Goal: Find specific page/section: Find specific page/section

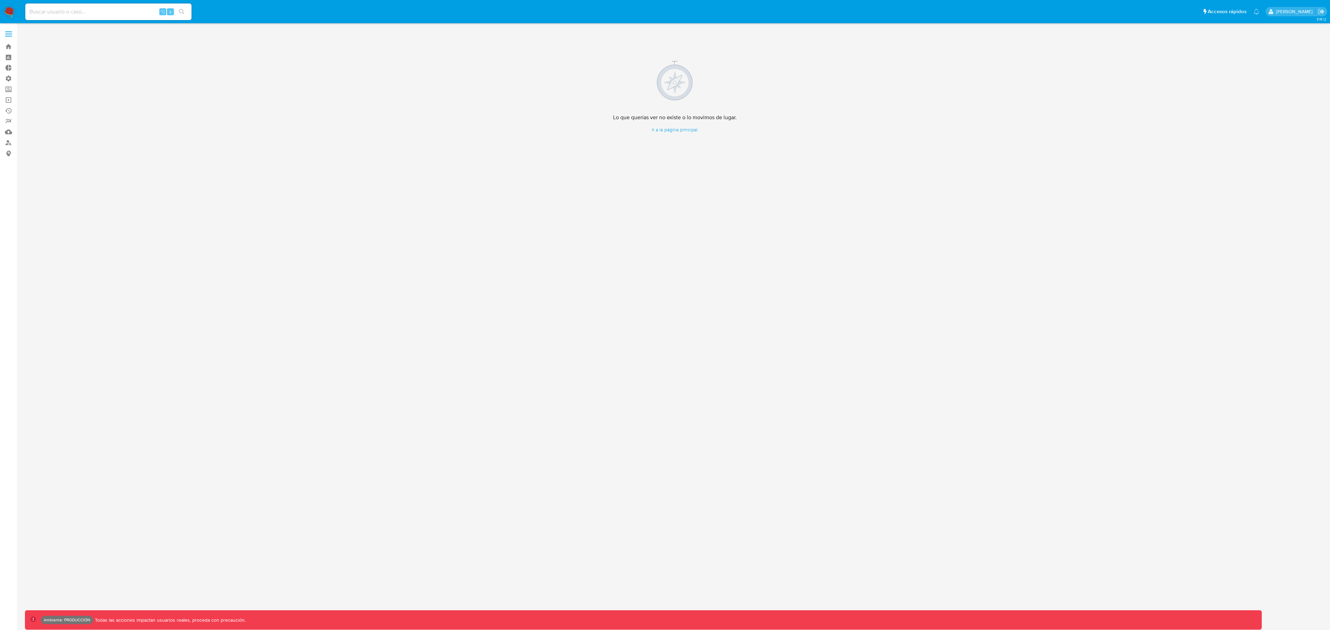
click at [86, 11] on input at bounding box center [108, 11] width 166 height 9
paste input "583779284"
type input "583779284"
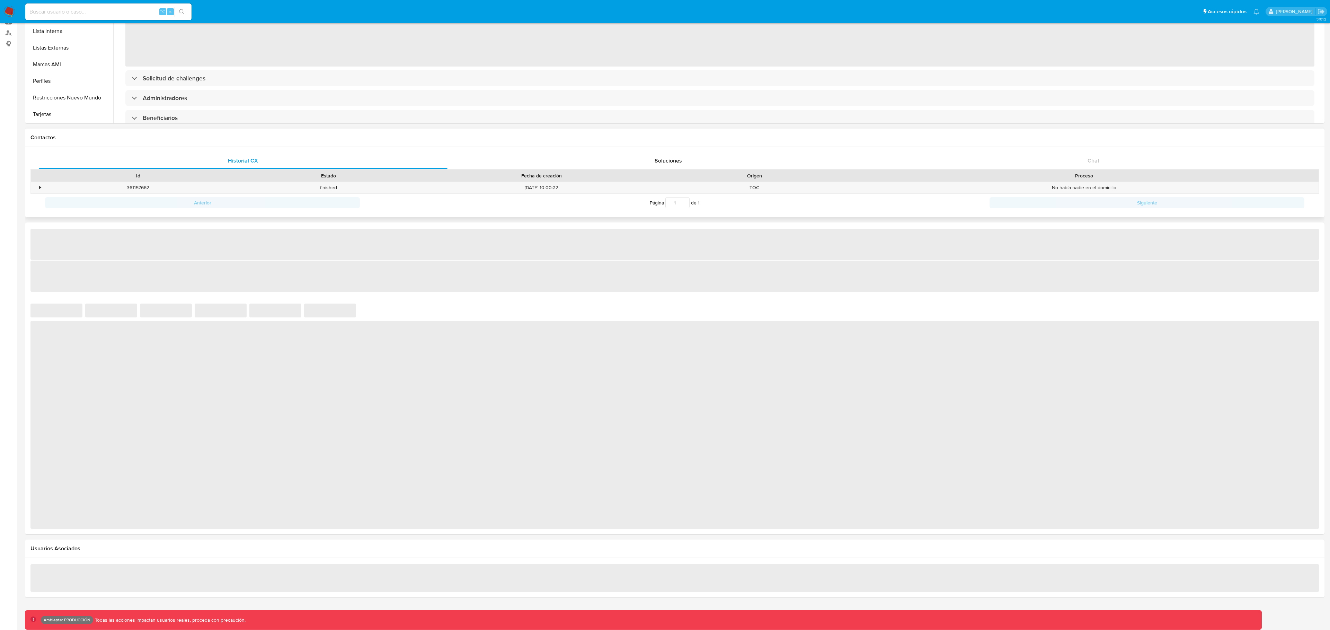
scroll to position [37, 0]
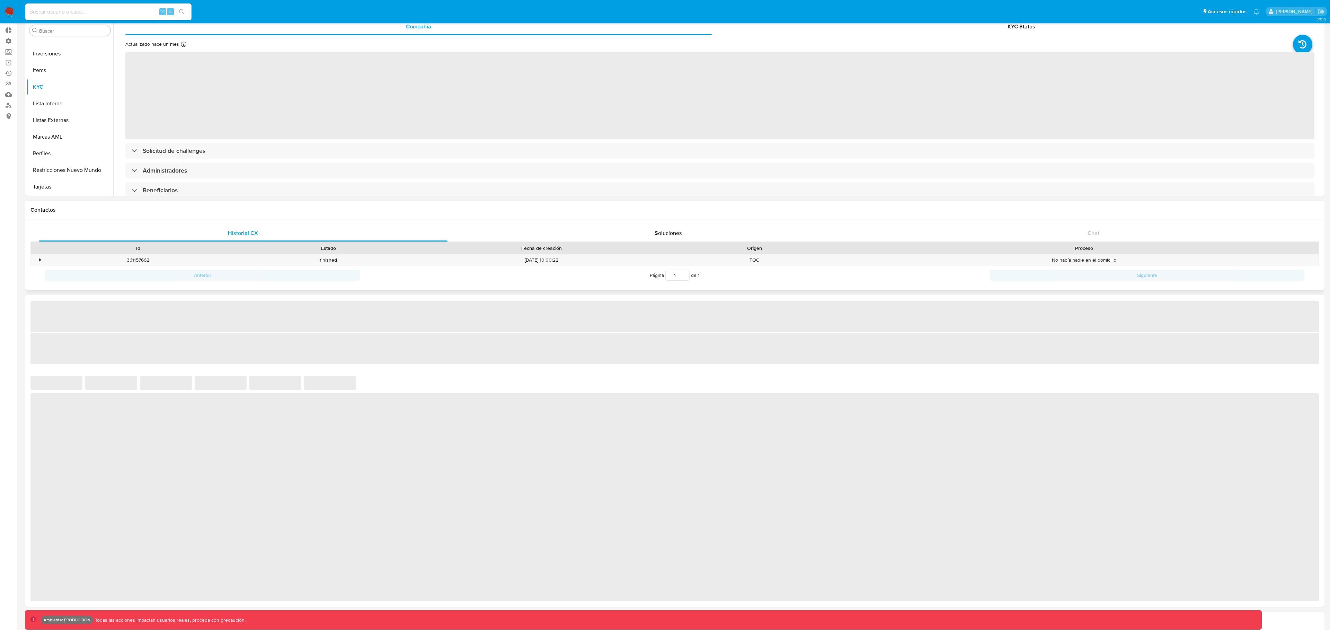
select select "10"
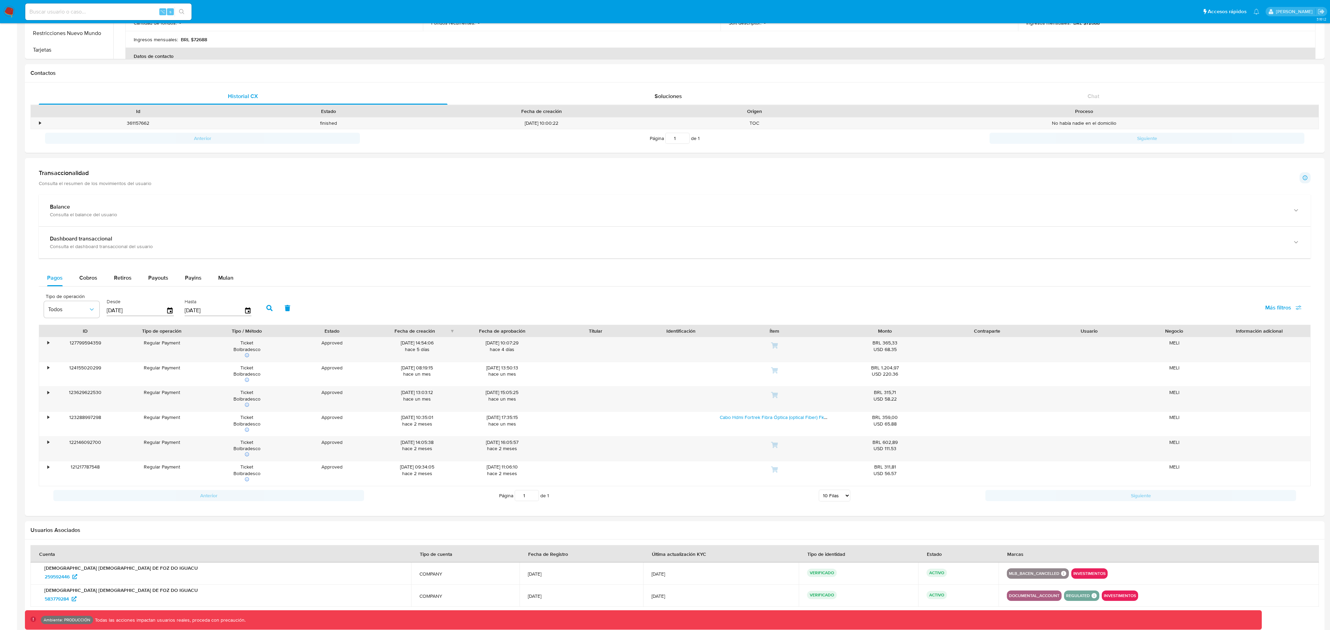
scroll to position [212, 0]
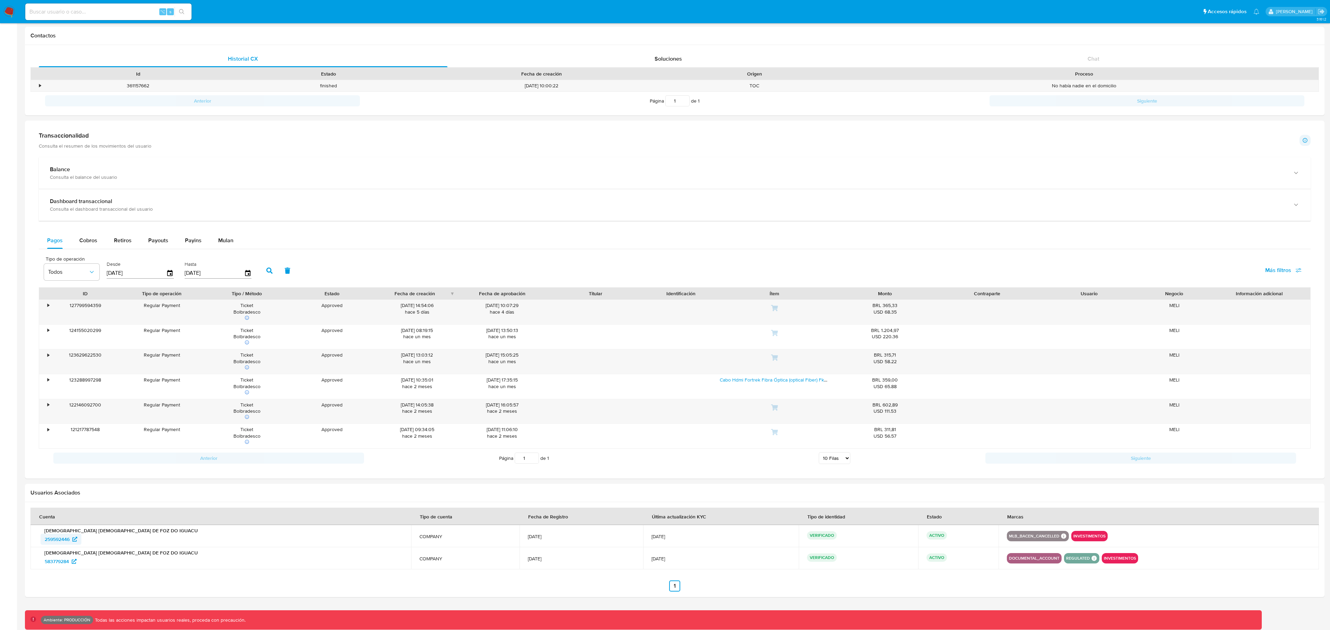
click at [71, 538] on span "259592446" at bounding box center [61, 538] width 33 height 11
click at [86, 18] on div "⌥ s" at bounding box center [108, 11] width 166 height 19
click at [88, 13] on input at bounding box center [108, 11] width 166 height 9
paste input "1178316745"
type input "1178316745"
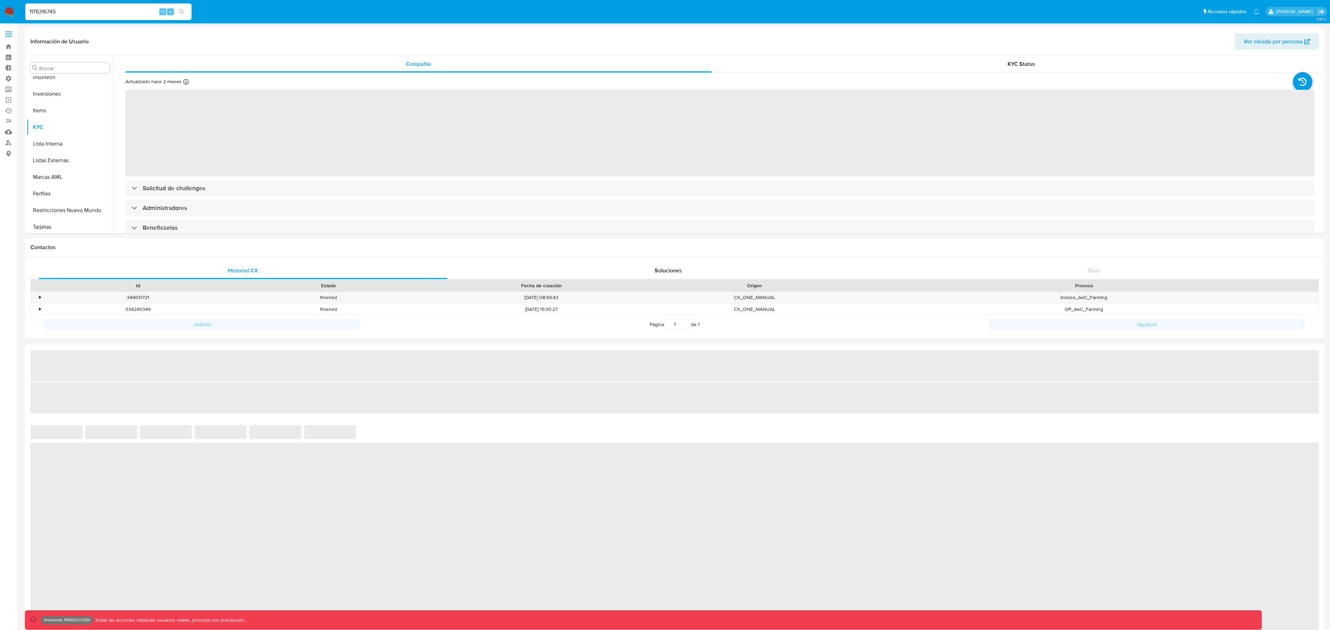
scroll to position [359, 0]
select select "10"
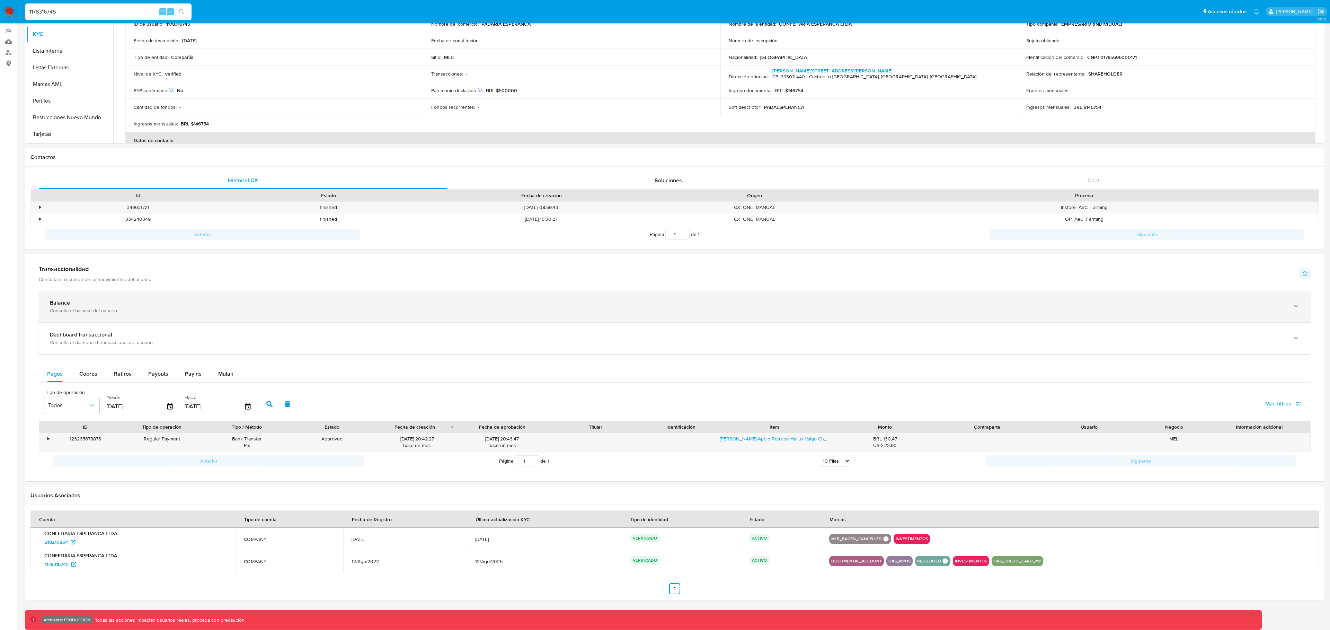
scroll to position [93, 0]
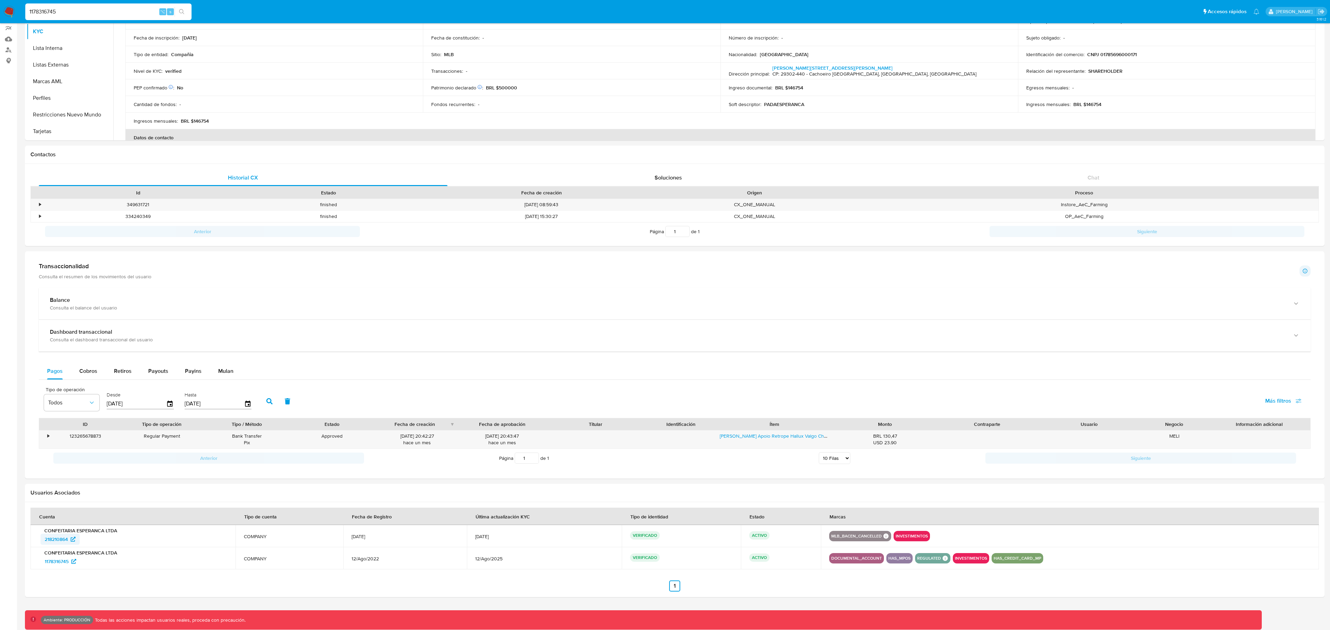
click at [69, 538] on span "218210864" at bounding box center [60, 538] width 31 height 11
click at [79, 18] on div "1178316745 ⌥ s" at bounding box center [108, 11] width 166 height 17
drag, startPoint x: 73, startPoint y: 12, endPoint x: 0, endPoint y: 6, distance: 73.3
click at [0, 7] on nav "Pausado Ver notificaciones 1178316745 ⌥ s Accesos rápidos Presiona las siguient…" at bounding box center [665, 11] width 1330 height 23
paste input "023019239"
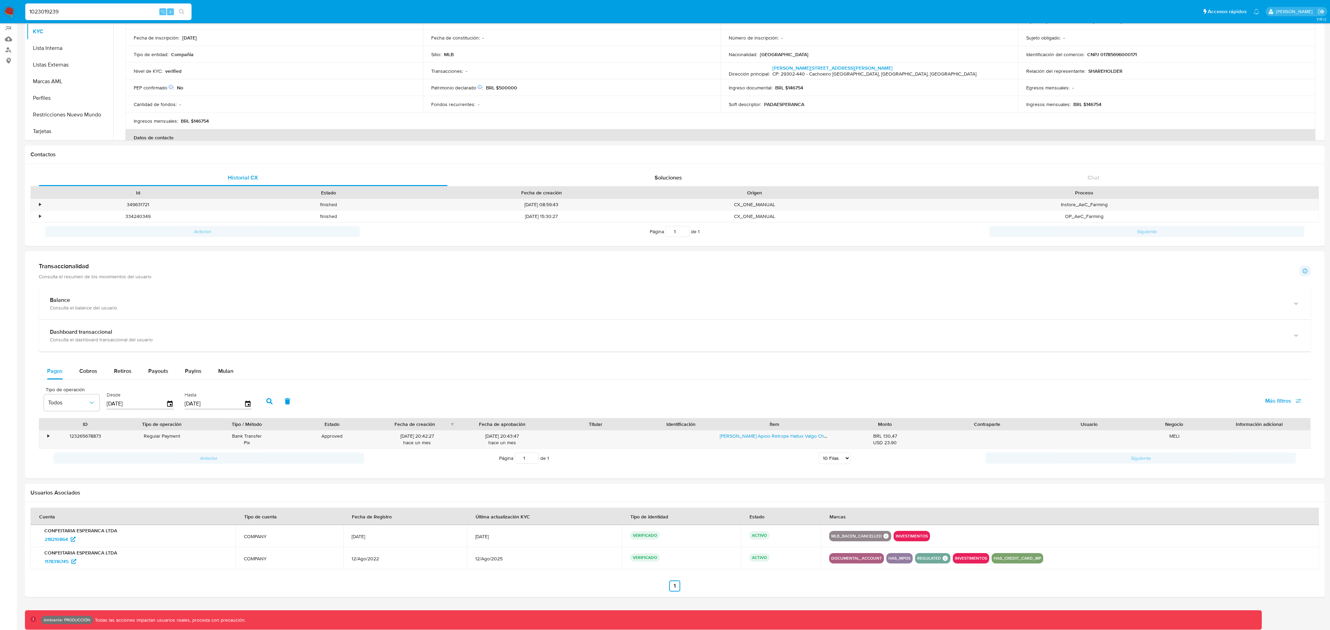
type input "1023019239"
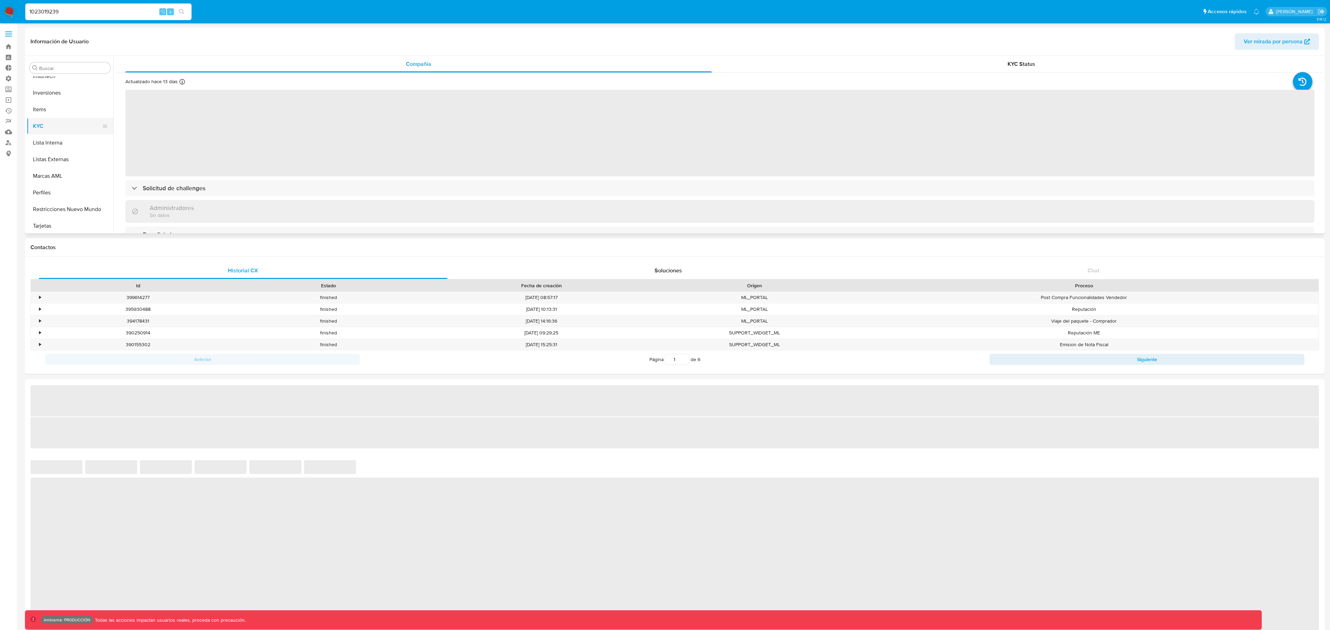
scroll to position [359, 0]
select select "10"
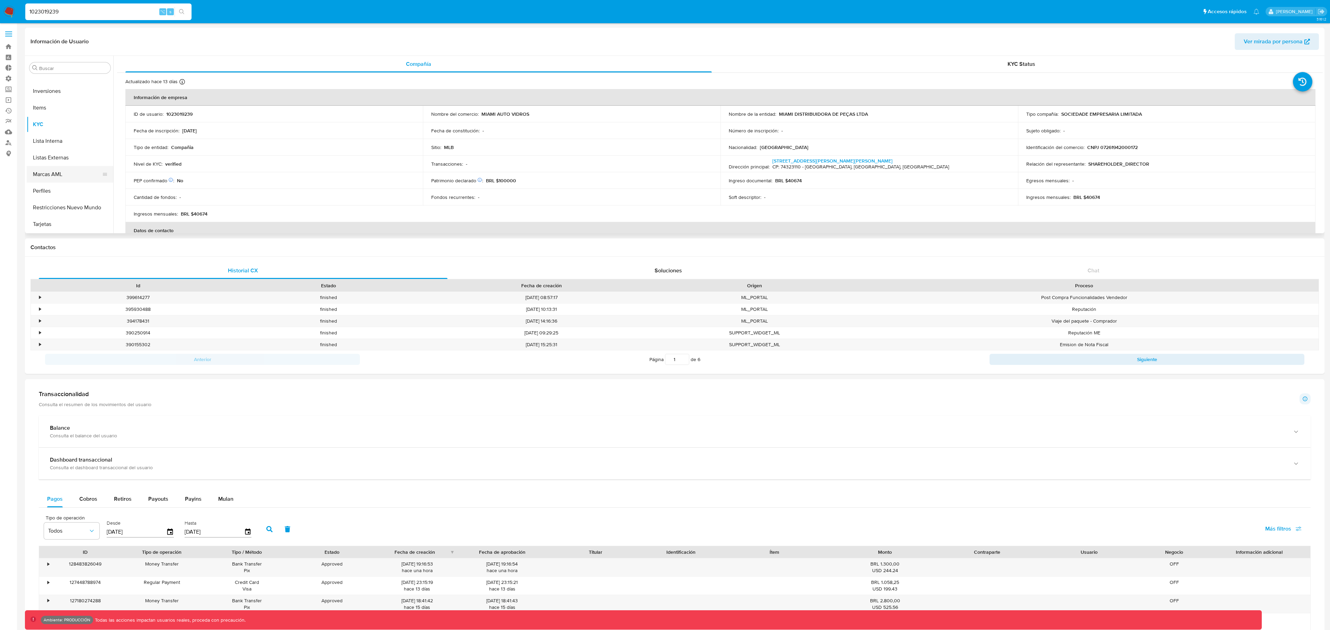
click at [64, 176] on button "Marcas AML" at bounding box center [67, 174] width 81 height 17
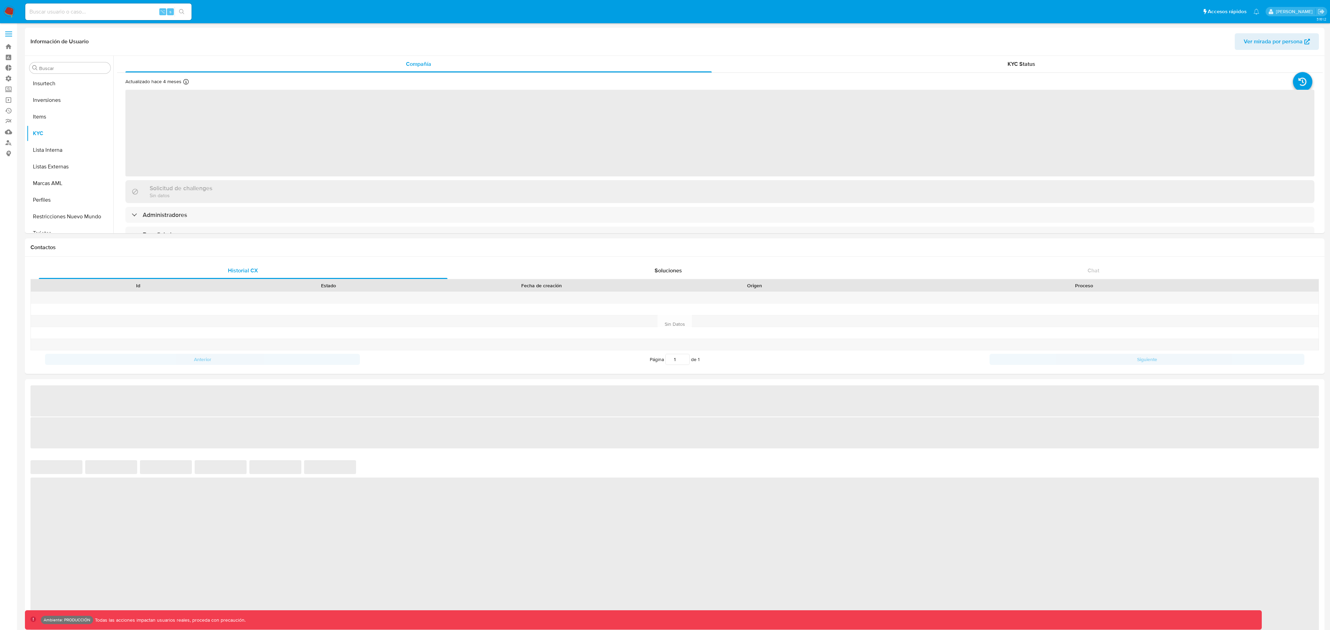
scroll to position [359, 0]
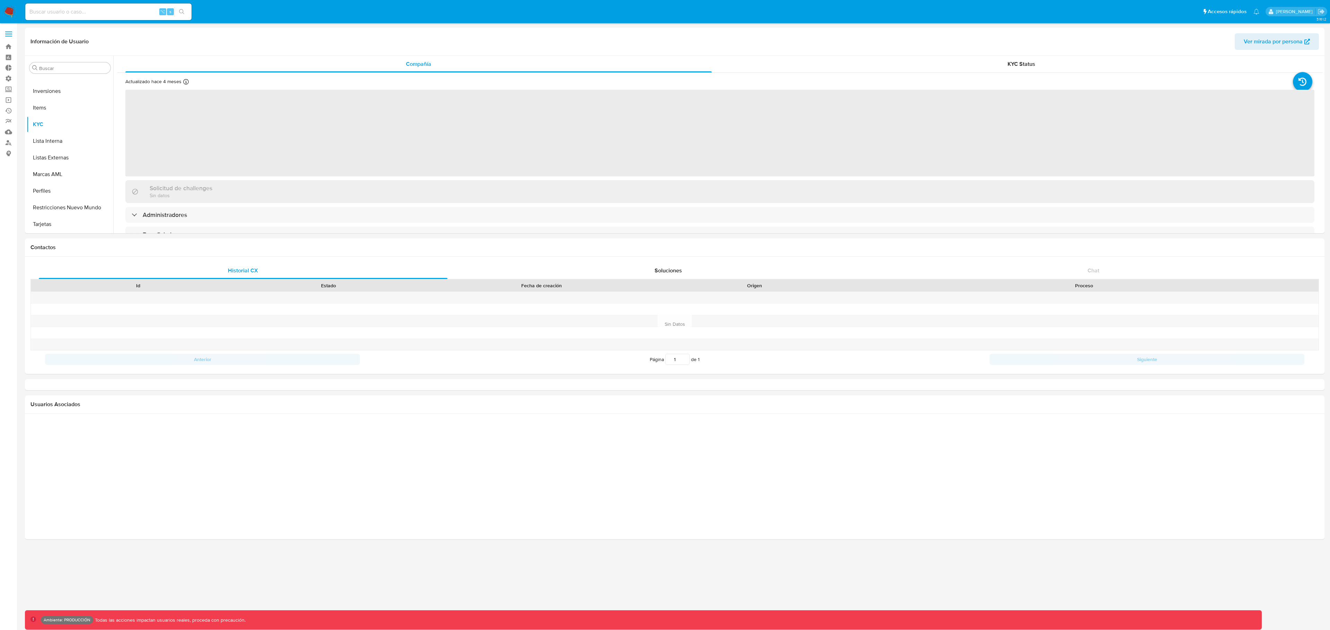
select select "10"
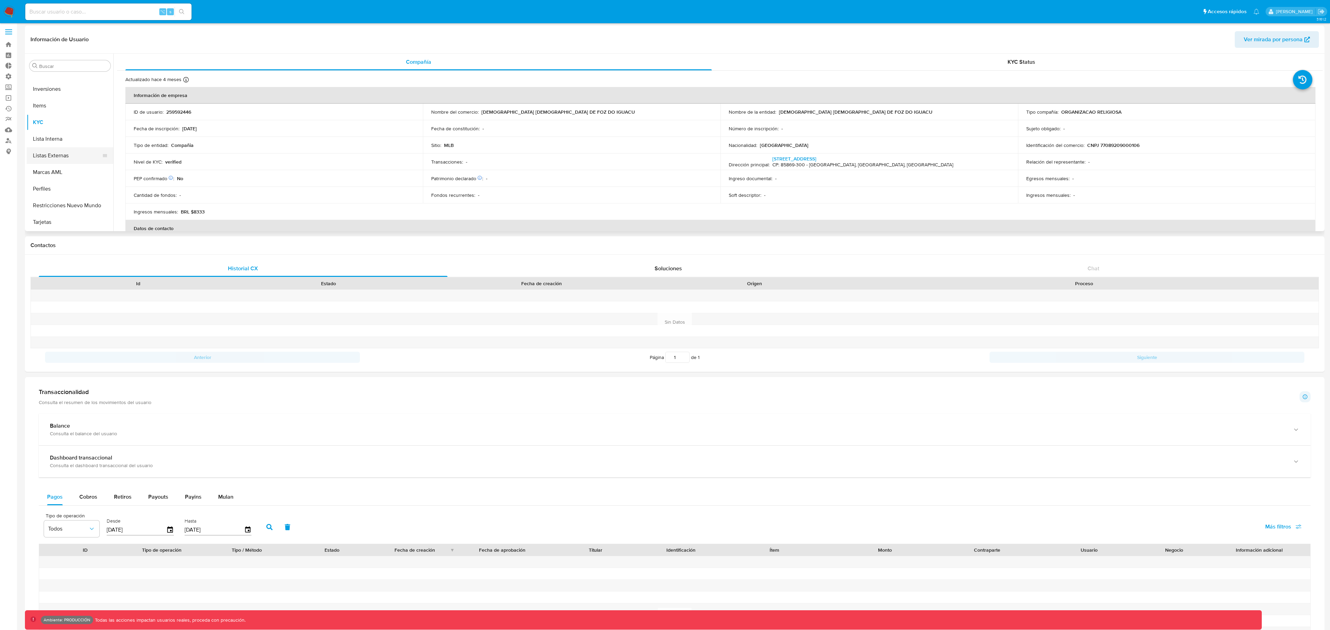
scroll to position [0, 0]
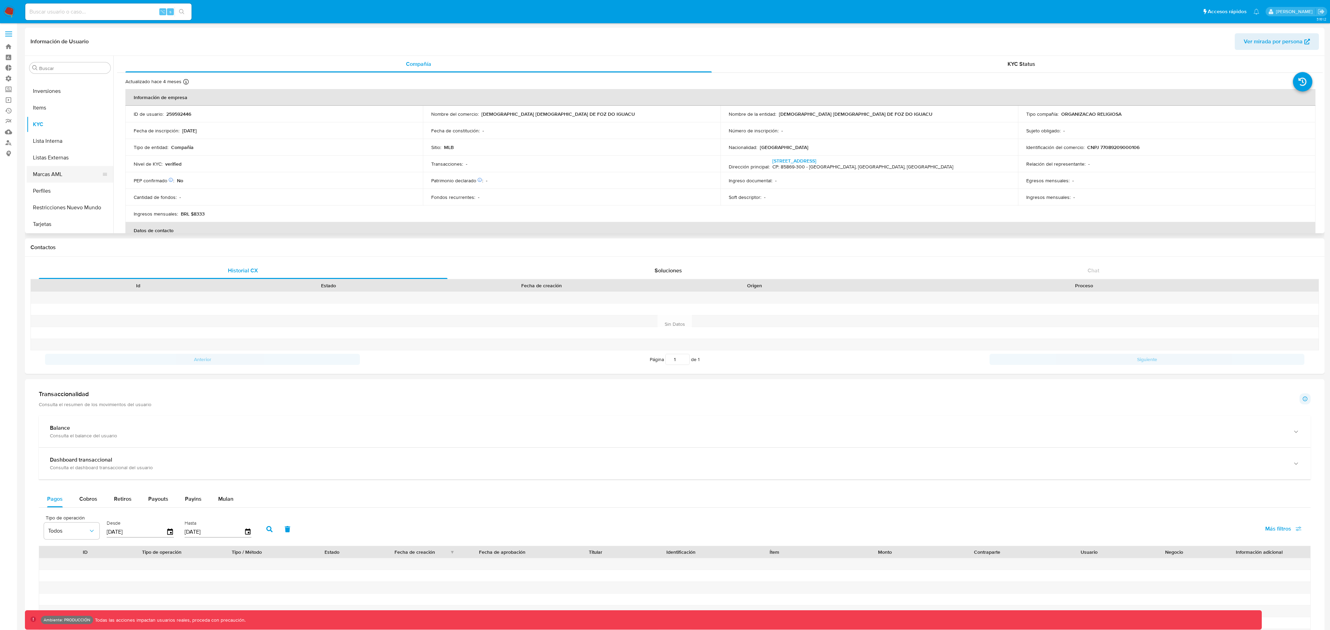
click at [68, 175] on button "Marcas AML" at bounding box center [67, 174] width 81 height 17
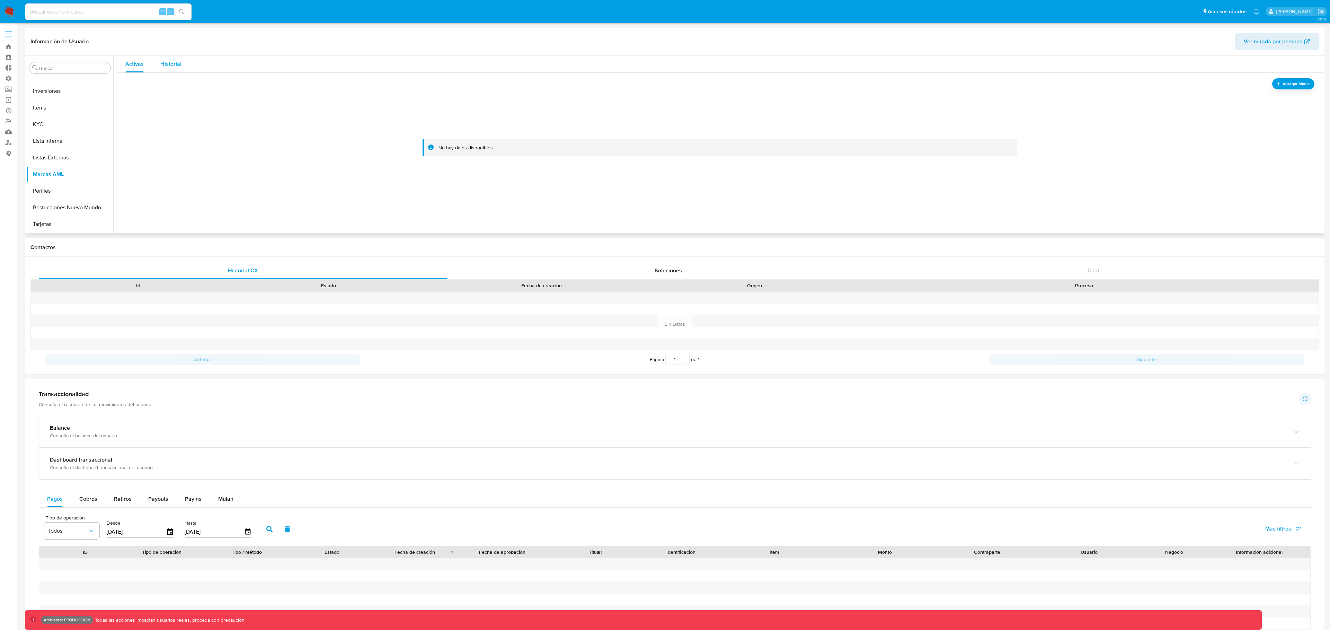
click at [165, 67] on span "Historial" at bounding box center [170, 64] width 21 height 8
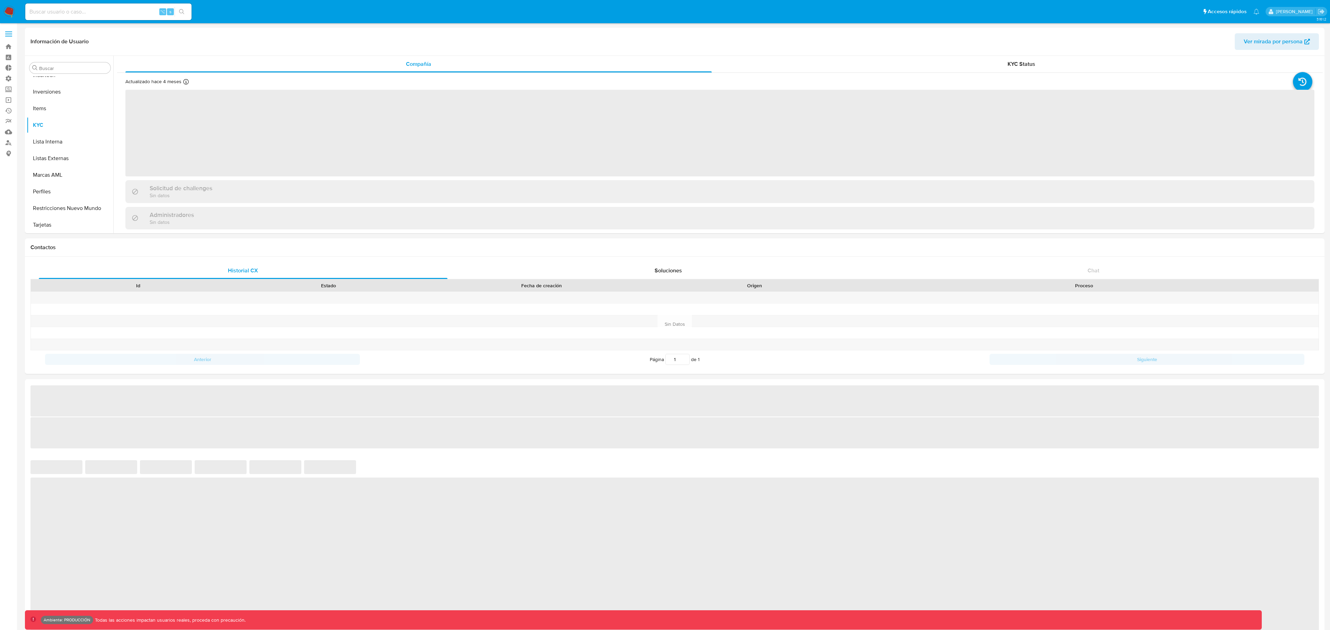
scroll to position [359, 0]
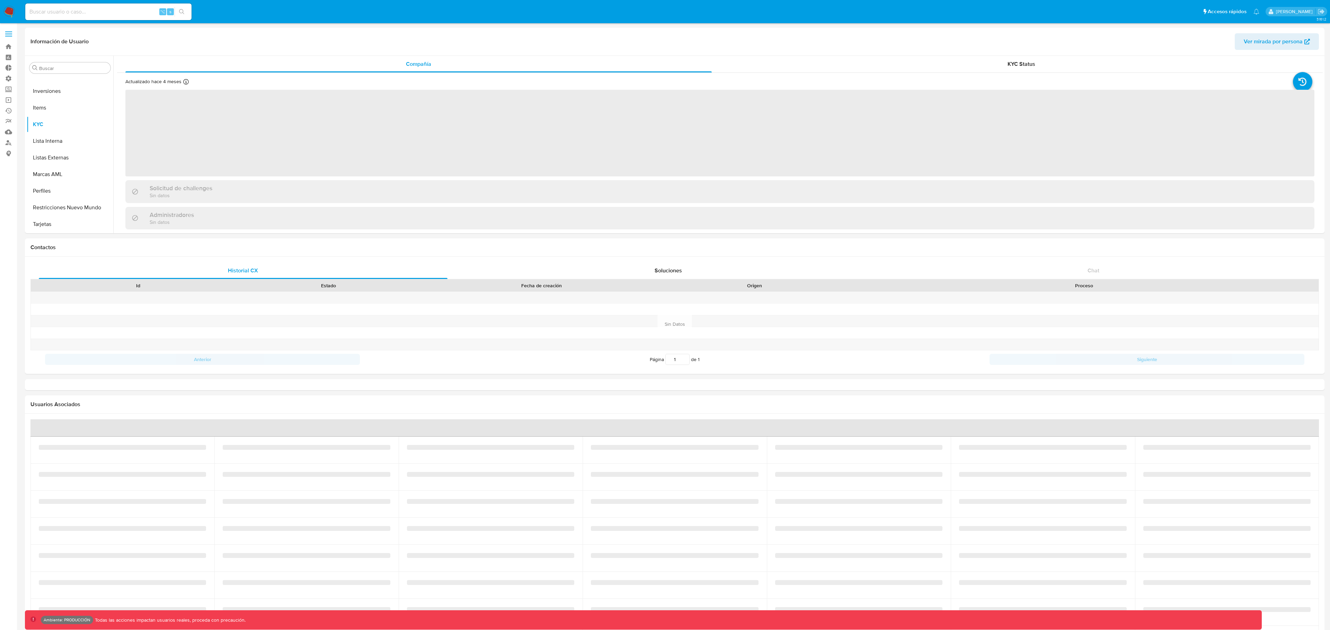
select select "10"
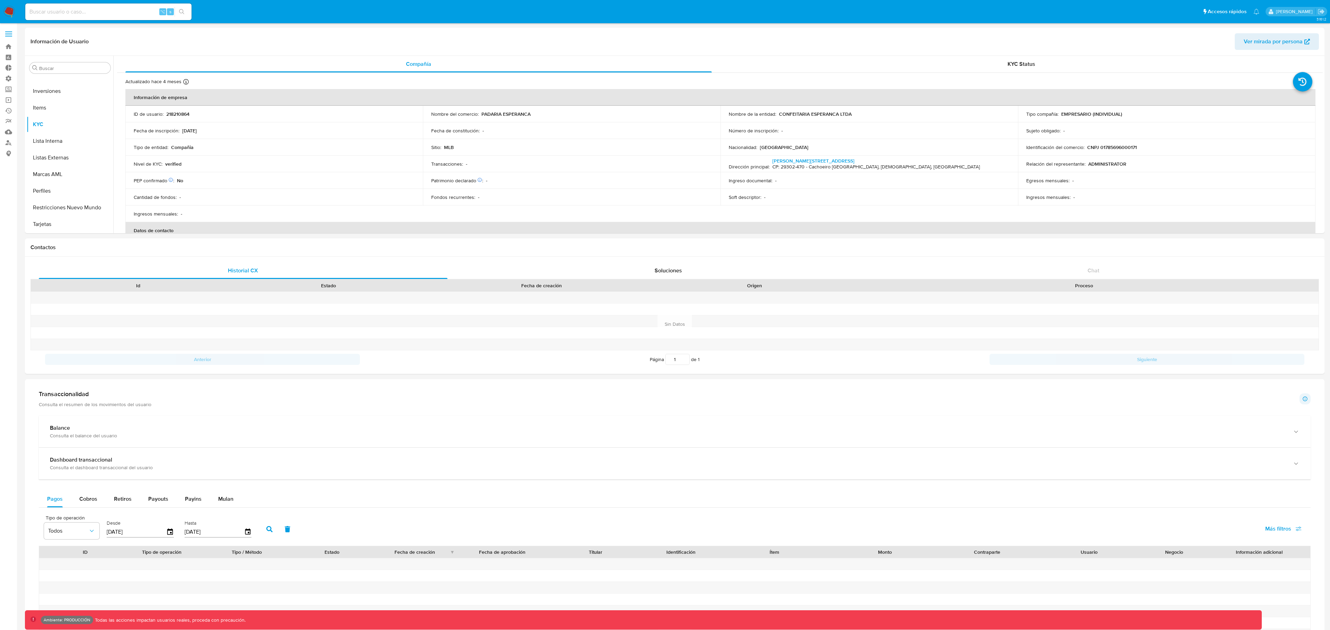
click at [106, 19] on div "⌥ s" at bounding box center [108, 11] width 166 height 17
click at [105, 13] on input at bounding box center [108, 11] width 166 height 9
paste input "661935249"
type input "661935249"
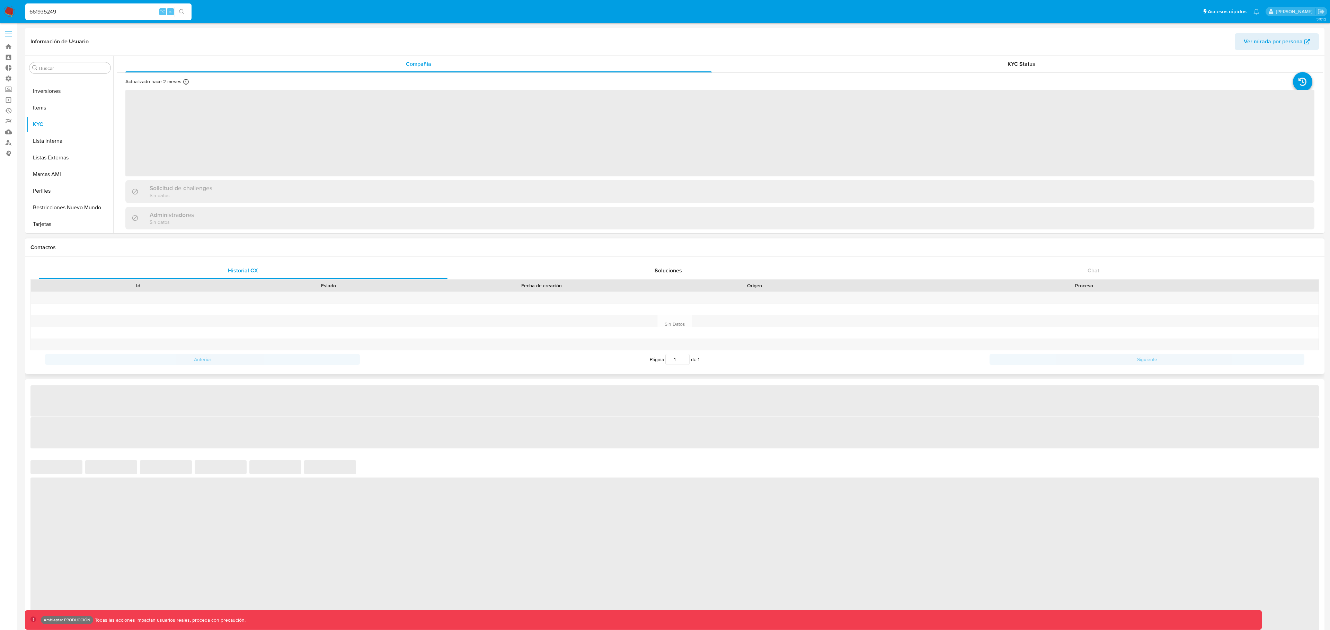
select select "10"
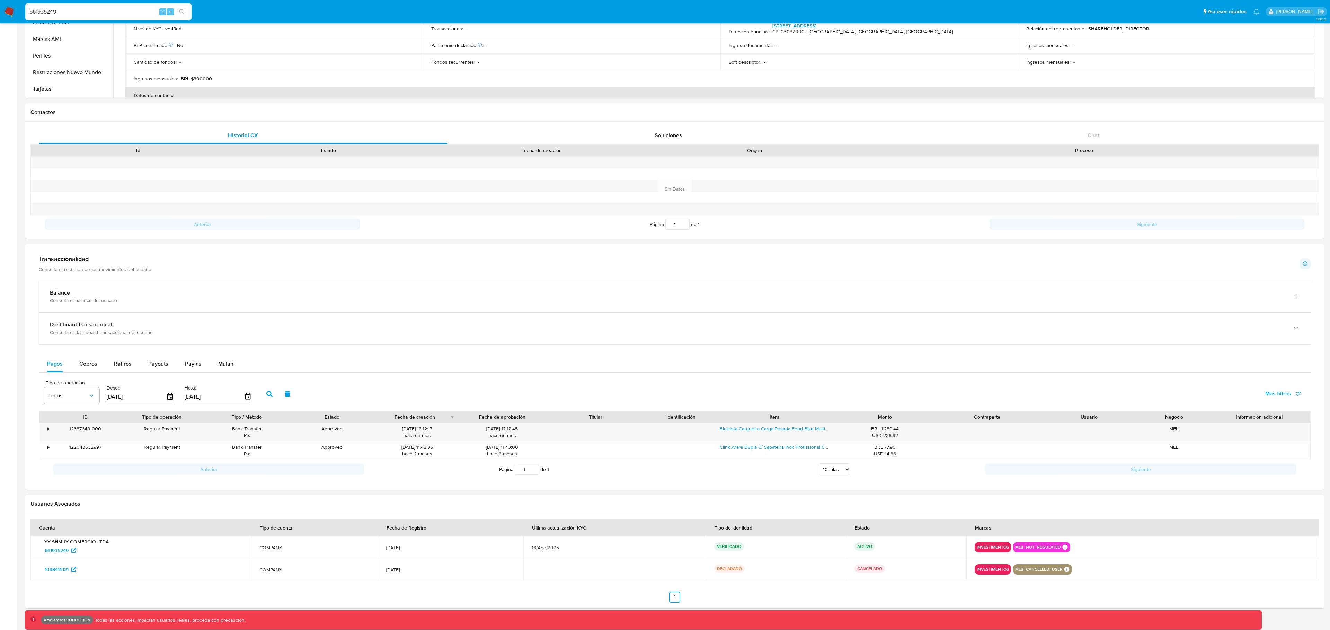
scroll to position [146, 0]
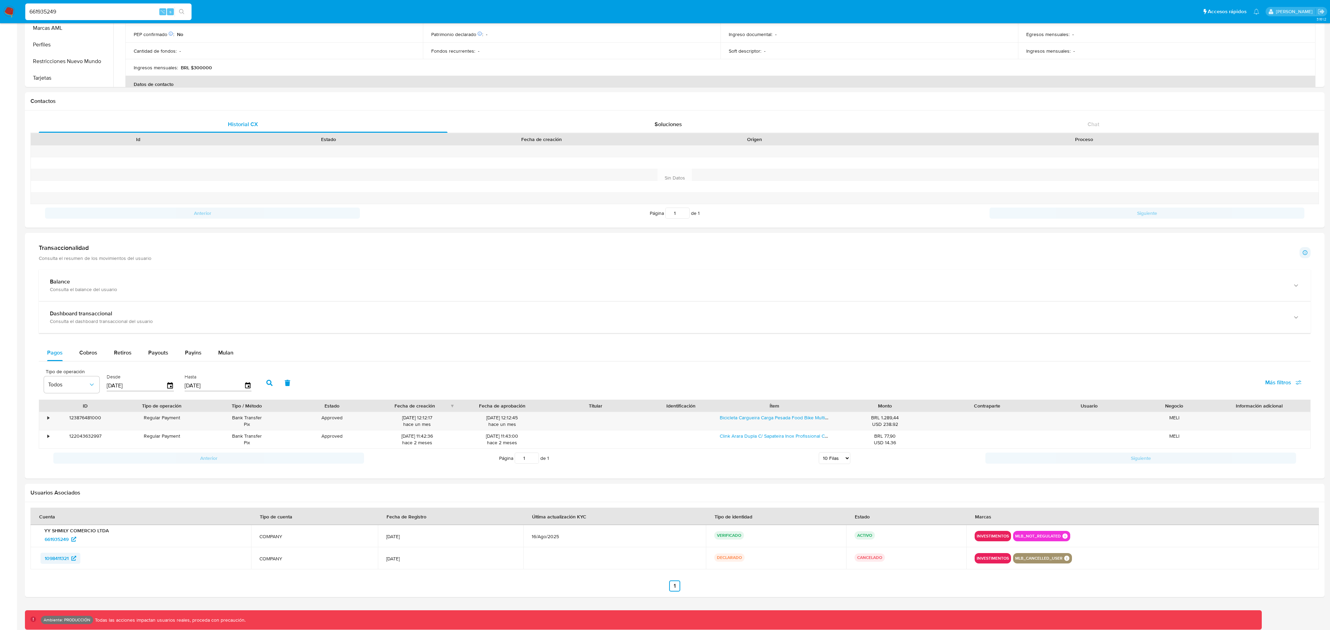
click at [67, 557] on span "1098411321" at bounding box center [57, 557] width 24 height 11
click at [74, 11] on input "661935249" at bounding box center [108, 11] width 166 height 9
paste input "1188207625"
type input "1188207625"
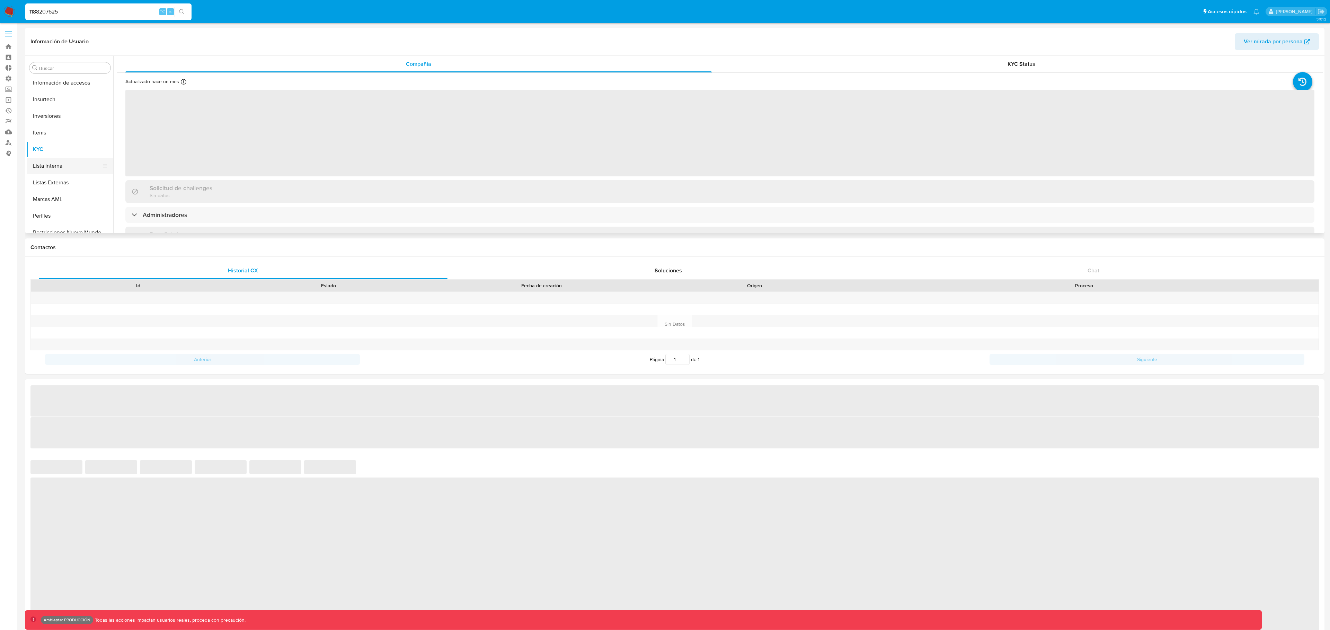
scroll to position [359, 0]
select select "10"
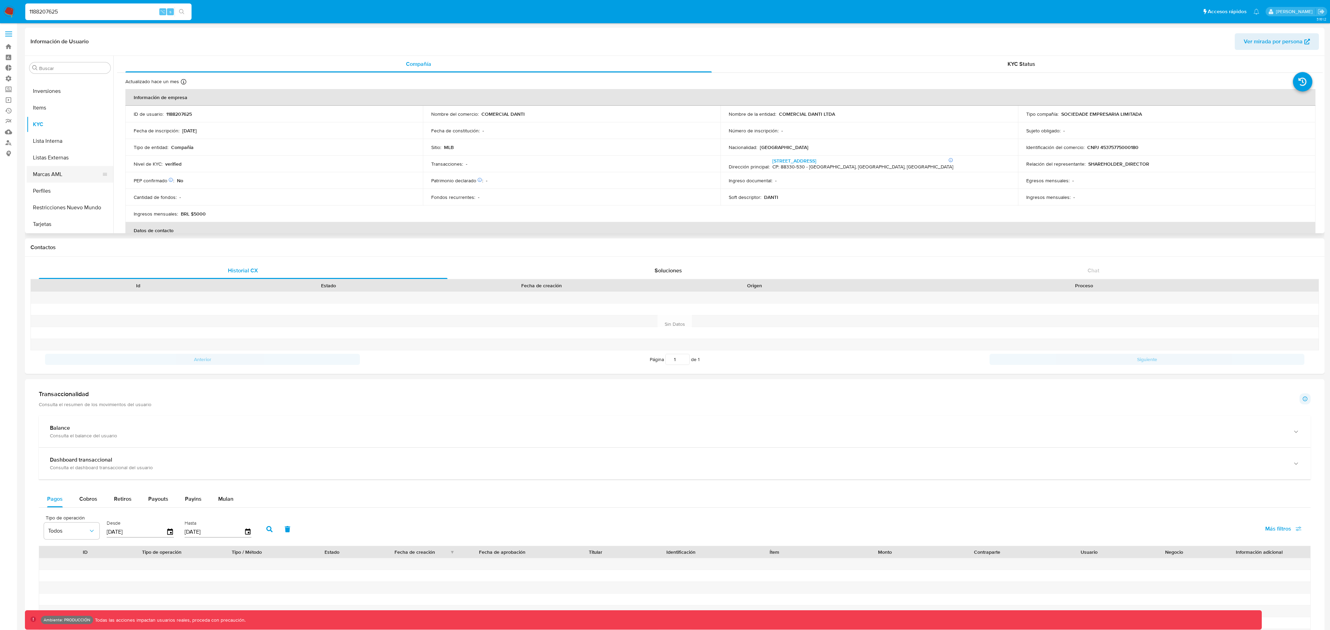
click at [62, 173] on button "Marcas AML" at bounding box center [67, 174] width 81 height 17
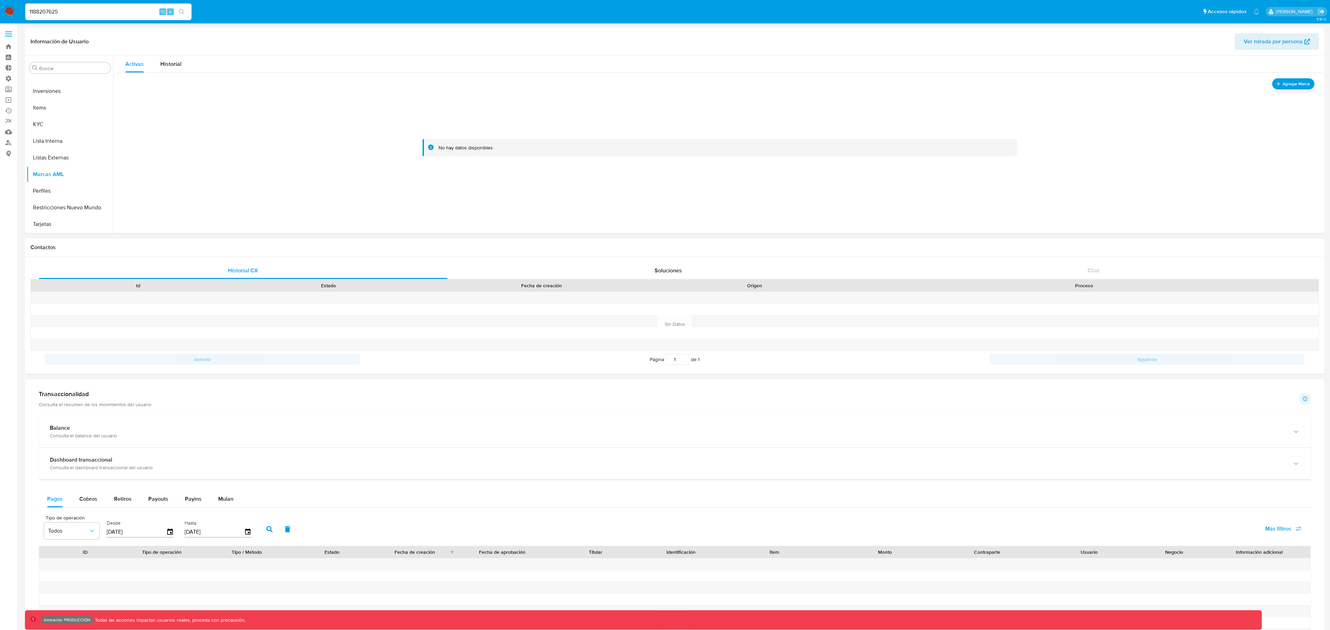
click at [130, 11] on input "1188207625" at bounding box center [108, 11] width 166 height 9
paste input "4424752"
type input "114424752"
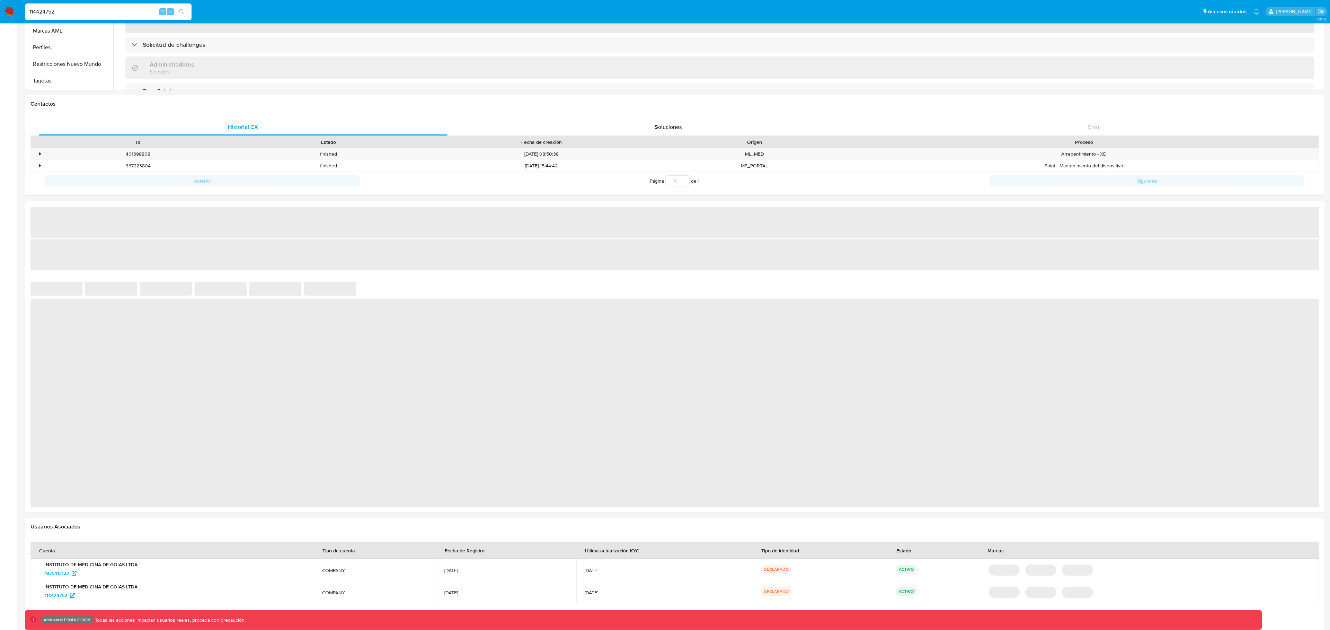
scroll to position [180, 0]
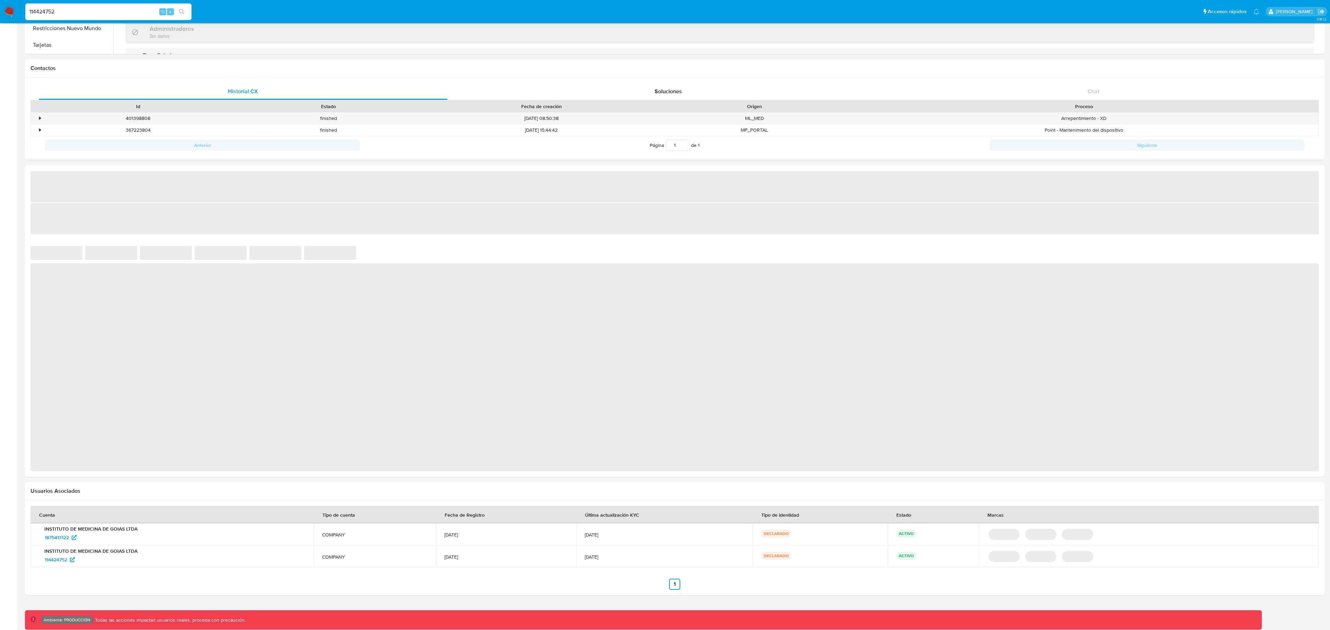
select select "10"
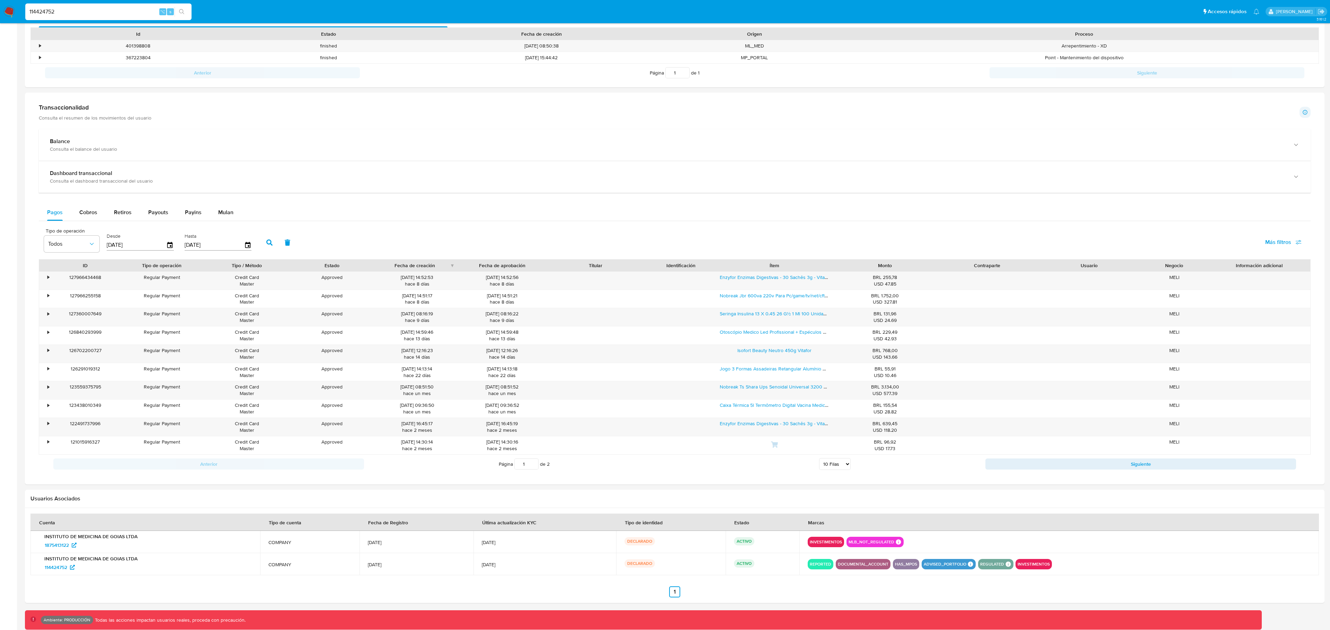
scroll to position [257, 0]
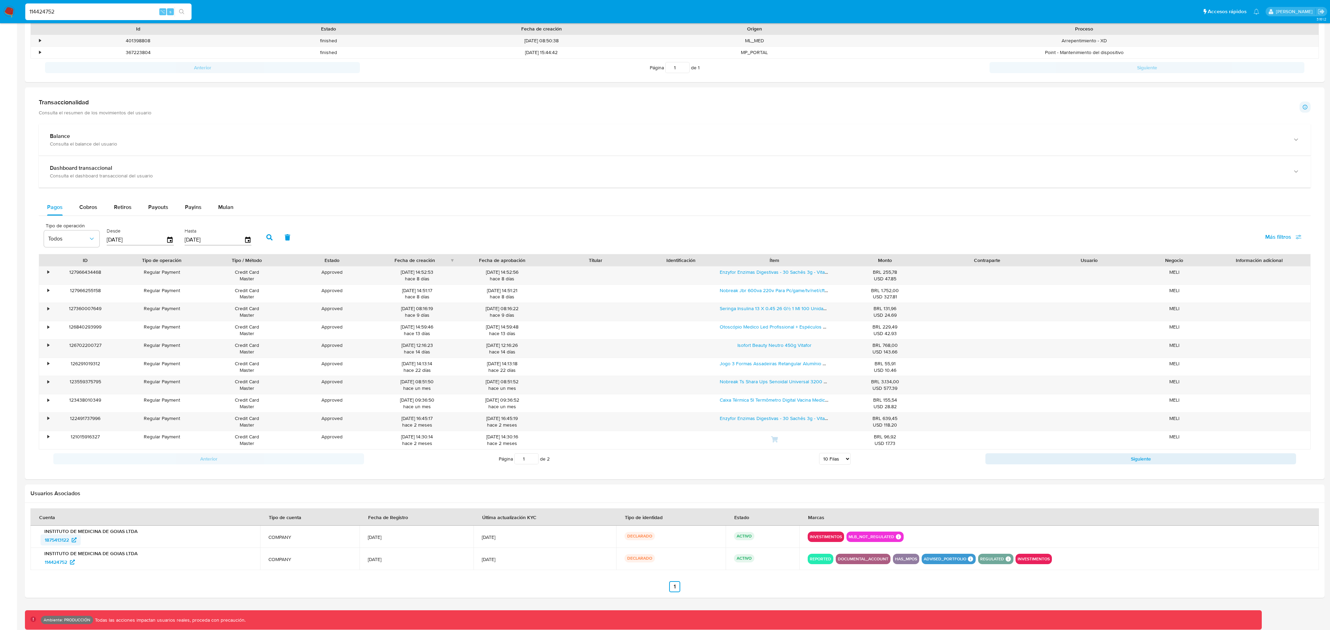
click at [68, 540] on span "1875413122" at bounding box center [57, 539] width 24 height 11
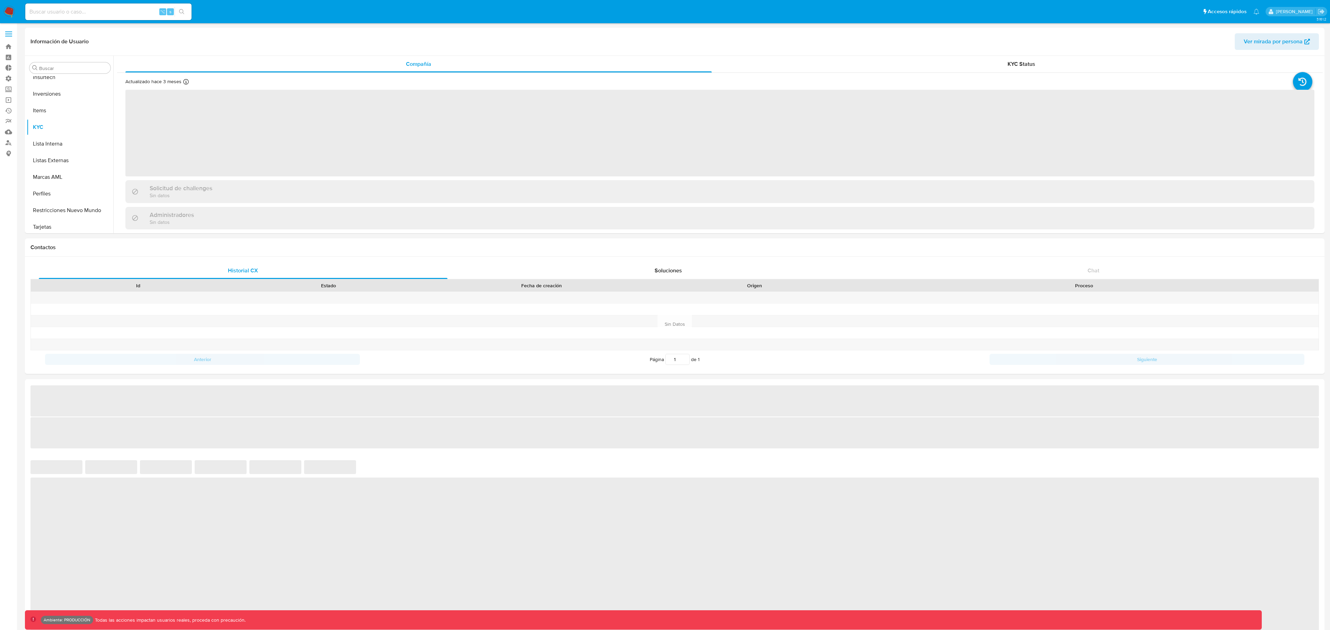
scroll to position [359, 0]
select select "10"
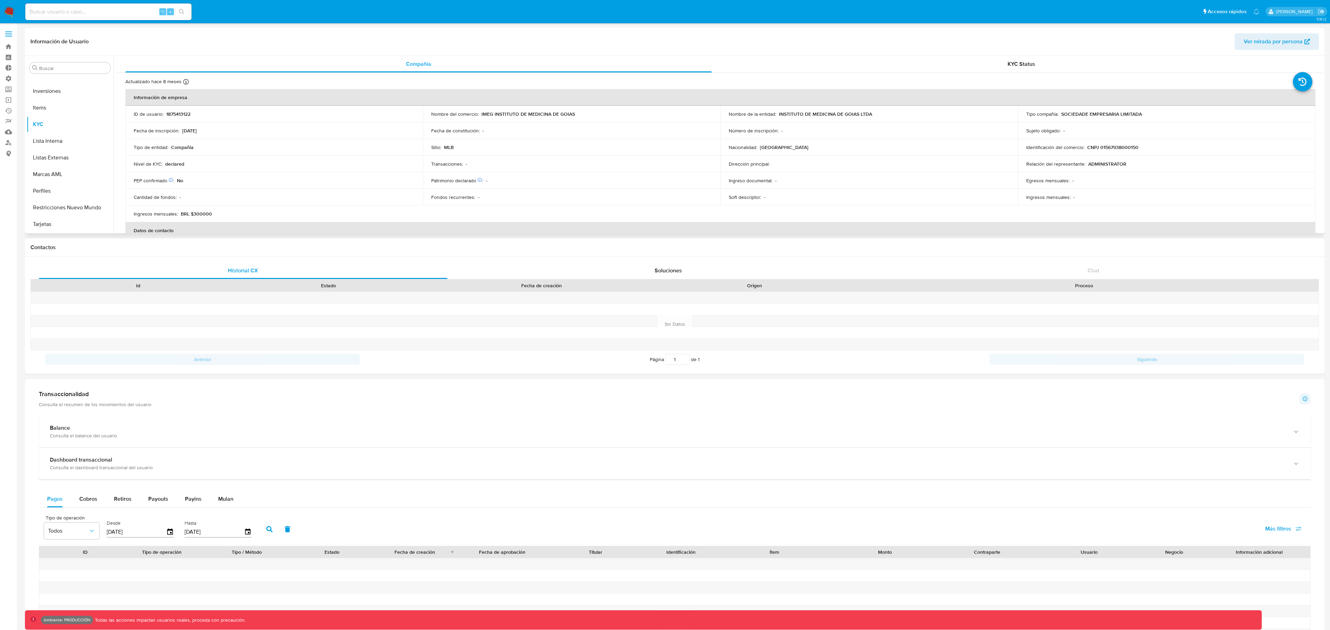
click at [1284, 39] on span "Ver mirada por persona" at bounding box center [1273, 41] width 59 height 17
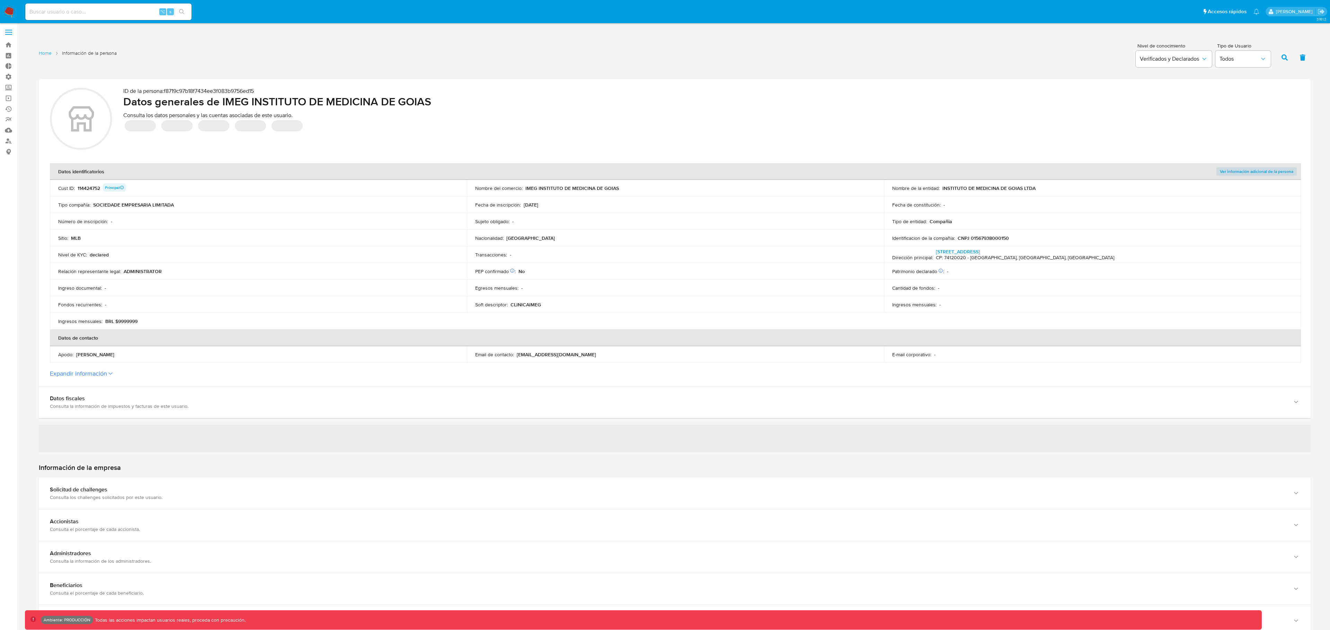
scroll to position [2, 0]
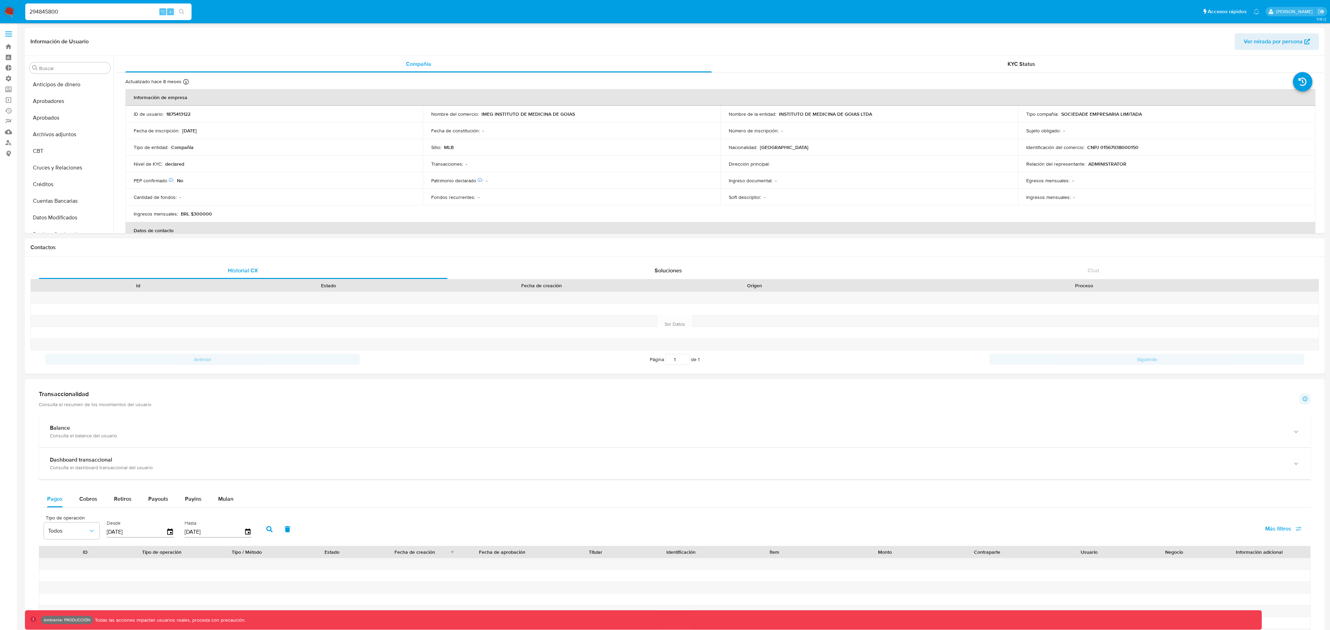
select select "10"
type input "294845800"
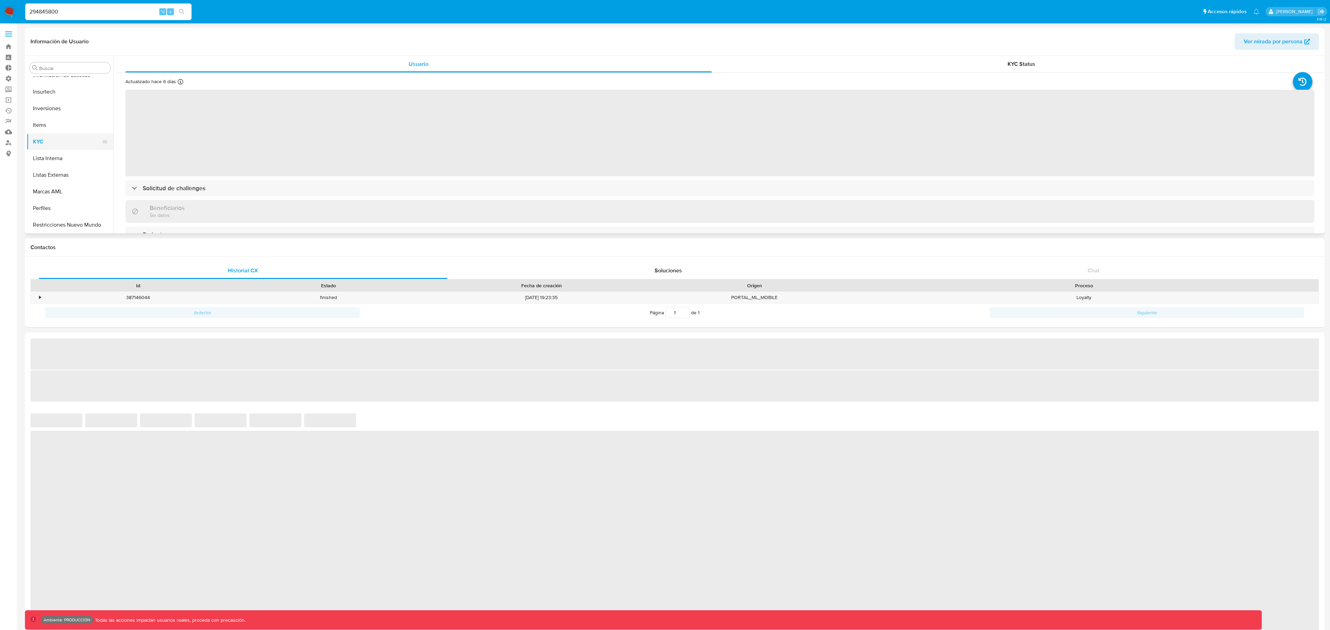
scroll to position [359, 0]
click at [65, 172] on button "Marcas AML" at bounding box center [67, 174] width 81 height 17
select select "10"
